Goal: Transaction & Acquisition: Book appointment/travel/reservation

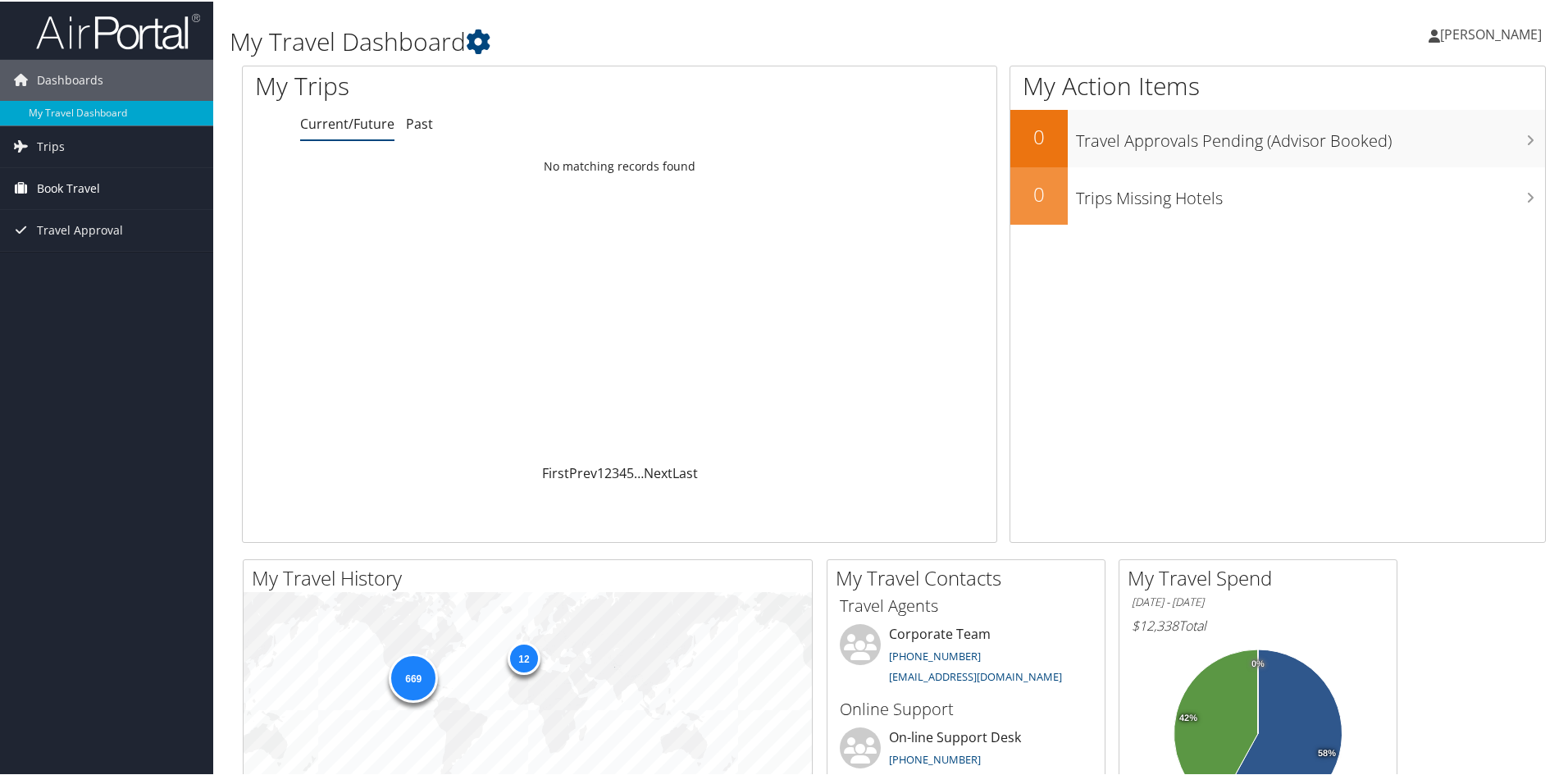
click at [70, 183] on span "Book Travel" at bounding box center [69, 186] width 64 height 41
click at [78, 270] on link "Book/Manage Online Trips" at bounding box center [106, 269] width 213 height 25
